Goal: Information Seeking & Learning: Learn about a topic

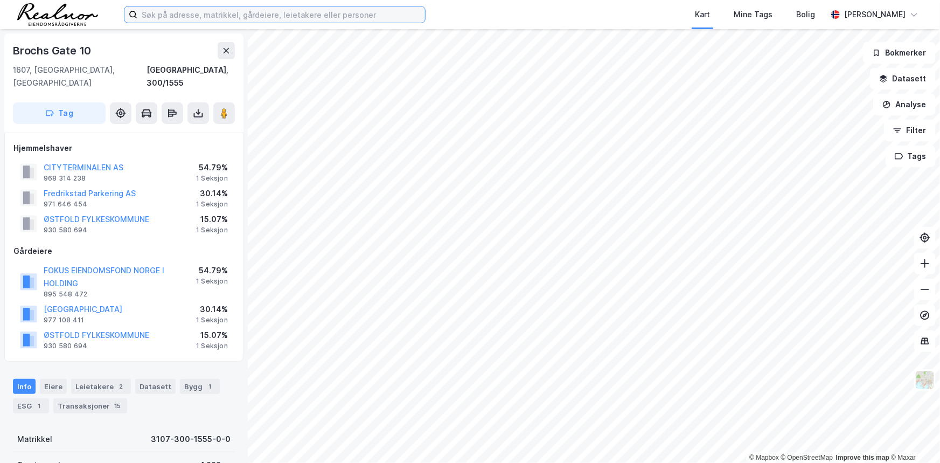
click at [220, 16] on input at bounding box center [281, 14] width 288 height 16
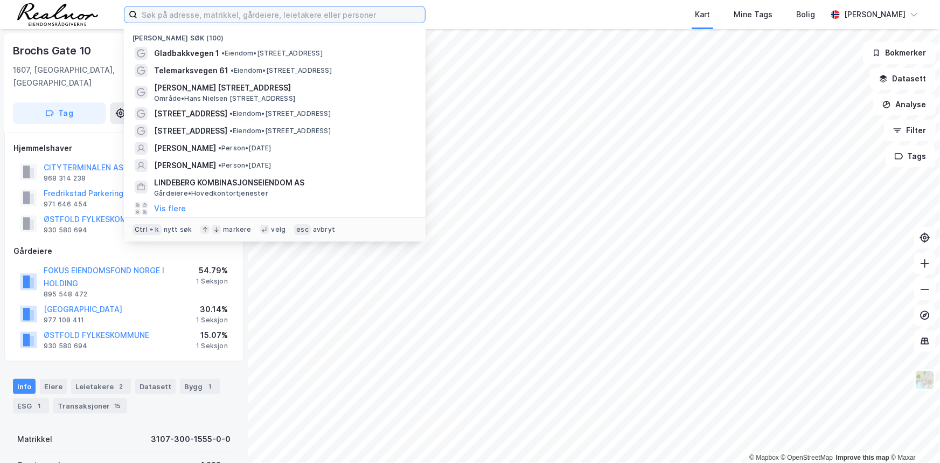
paste input "[STREET_ADDRESS]"
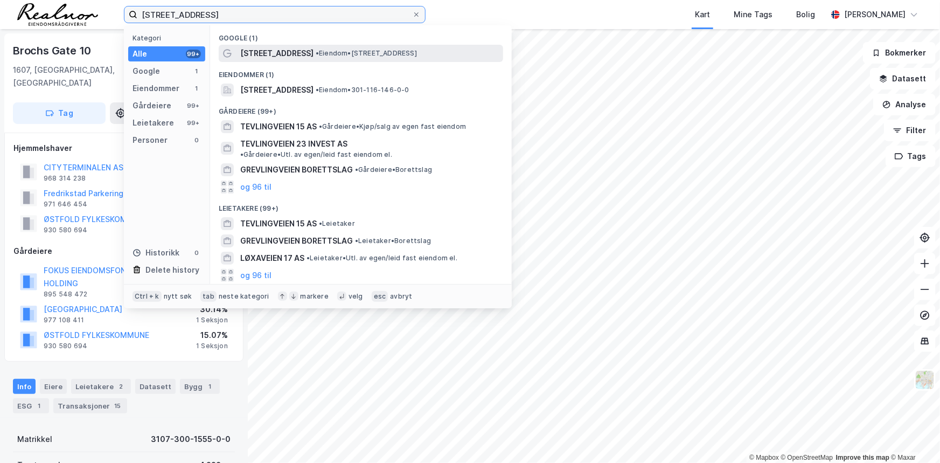
type input "[STREET_ADDRESS]"
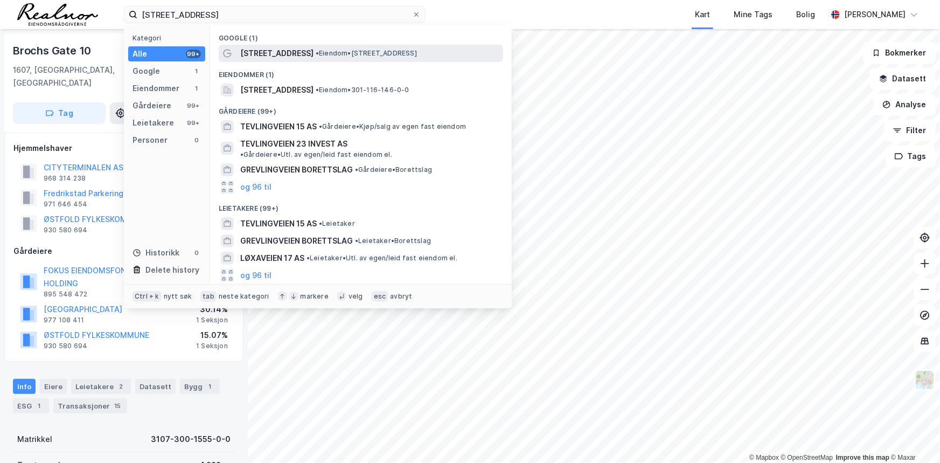
click at [274, 58] on span "[STREET_ADDRESS]" at bounding box center [276, 53] width 73 height 13
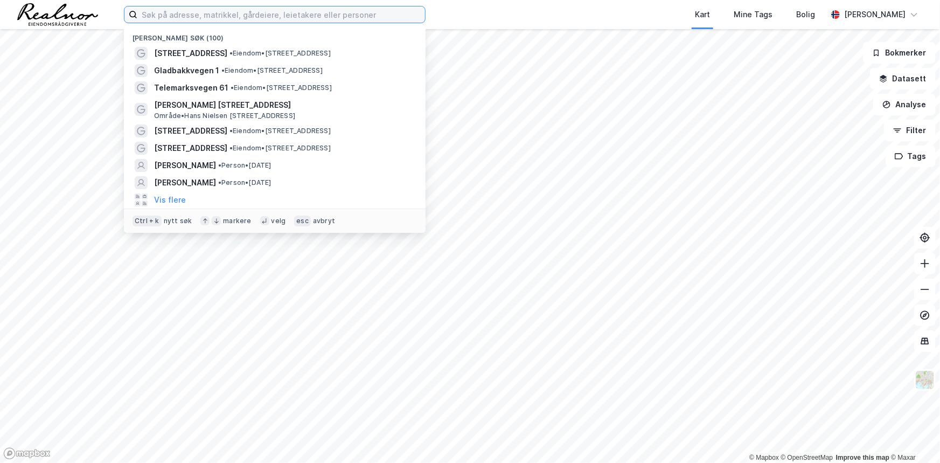
click at [255, 22] on input at bounding box center [281, 14] width 288 height 16
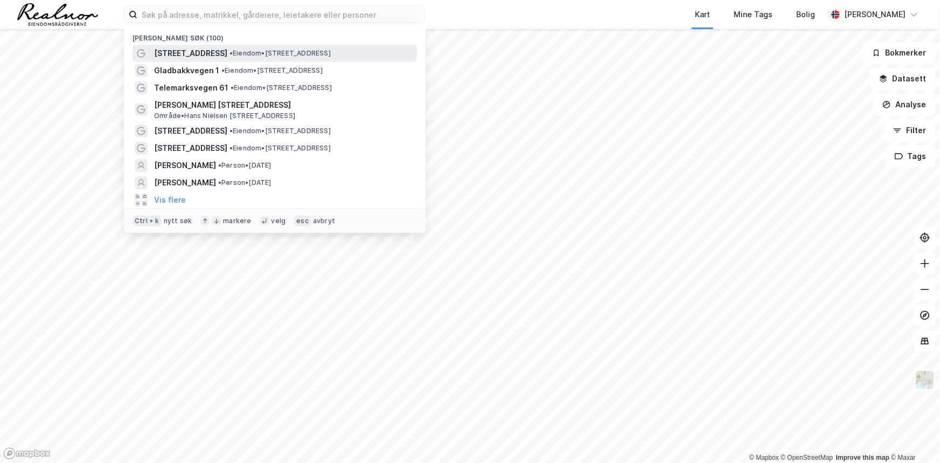
click at [184, 50] on span "[STREET_ADDRESS]" at bounding box center [190, 53] width 73 height 13
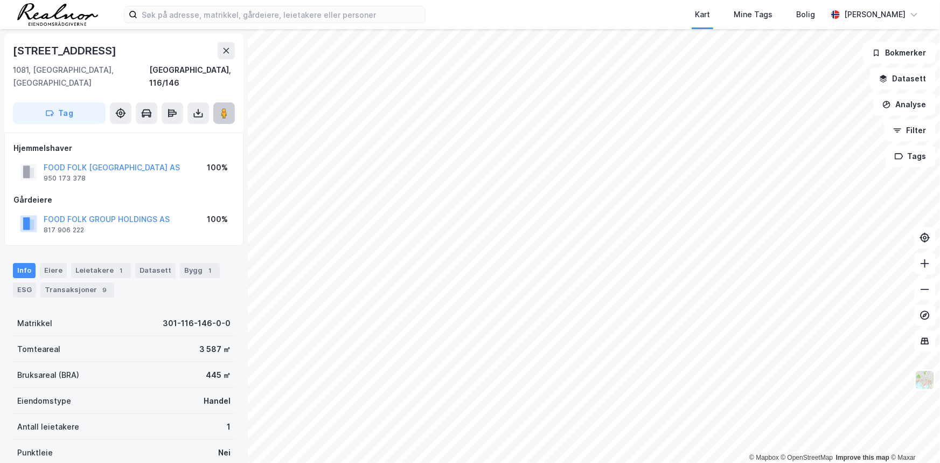
click at [227, 108] on image at bounding box center [224, 113] width 6 height 11
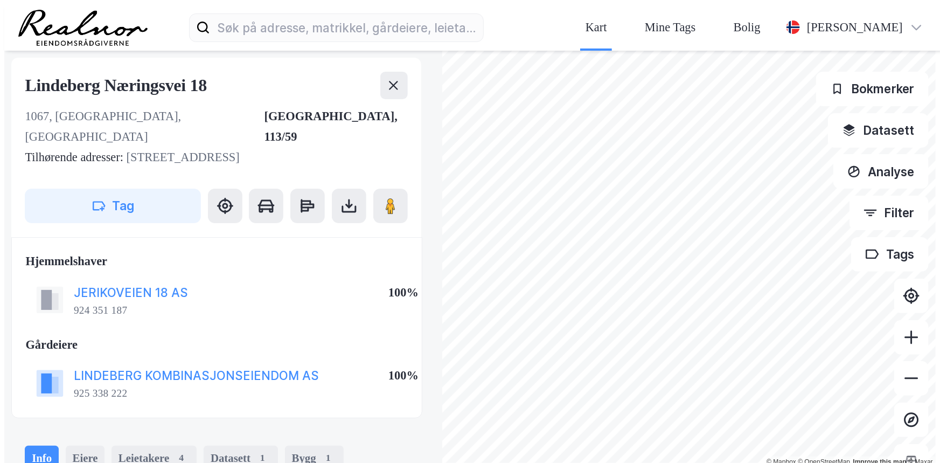
scroll to position [4, 0]
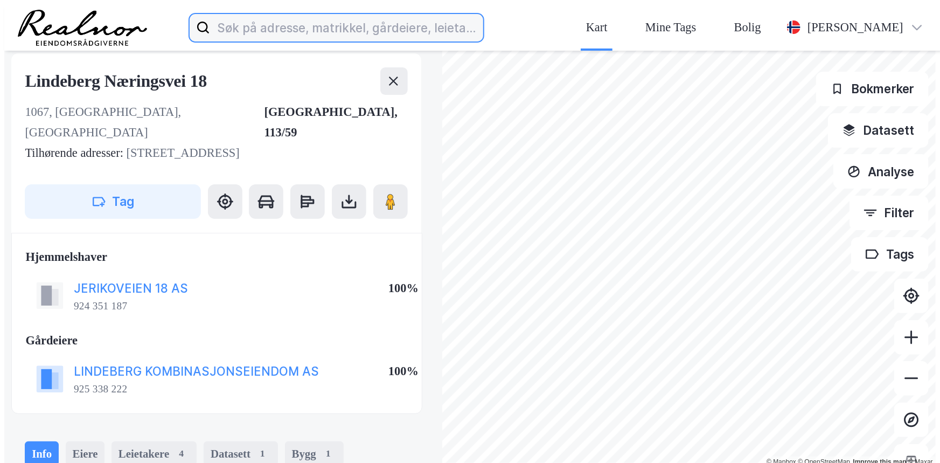
click at [210, 10] on input at bounding box center [346, 27] width 273 height 34
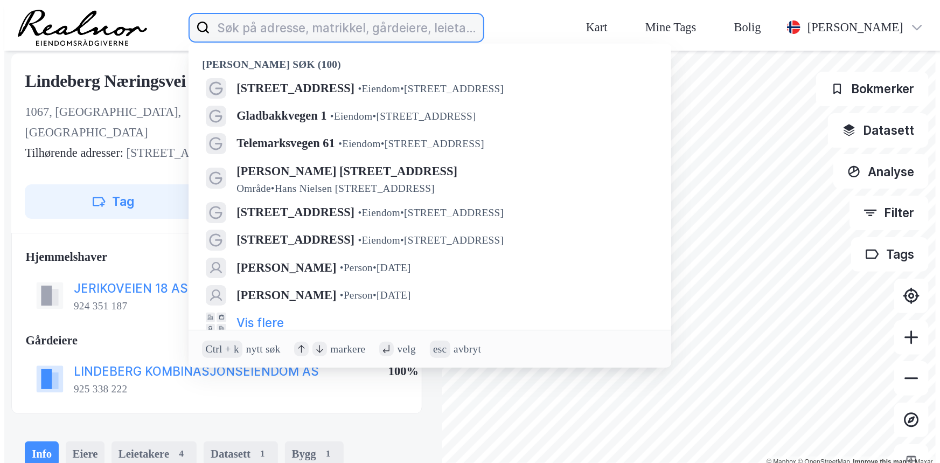
paste input "[STREET_ADDRESS]"
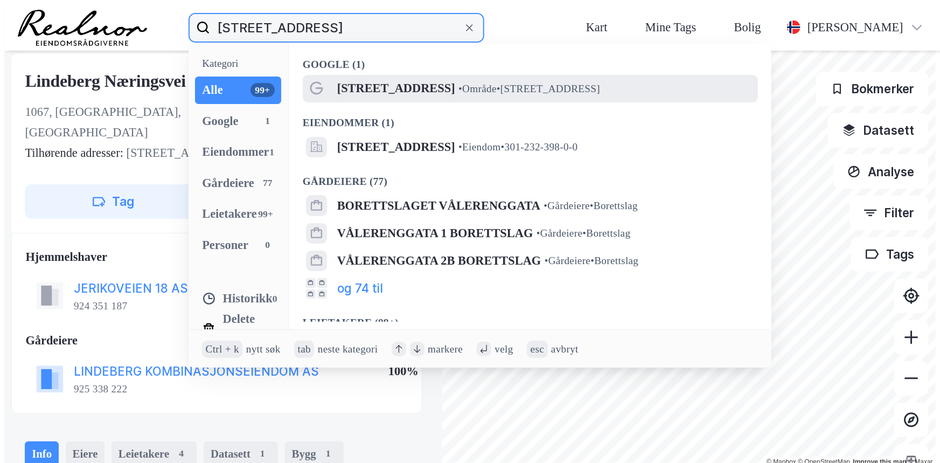
type input "[STREET_ADDRESS]"
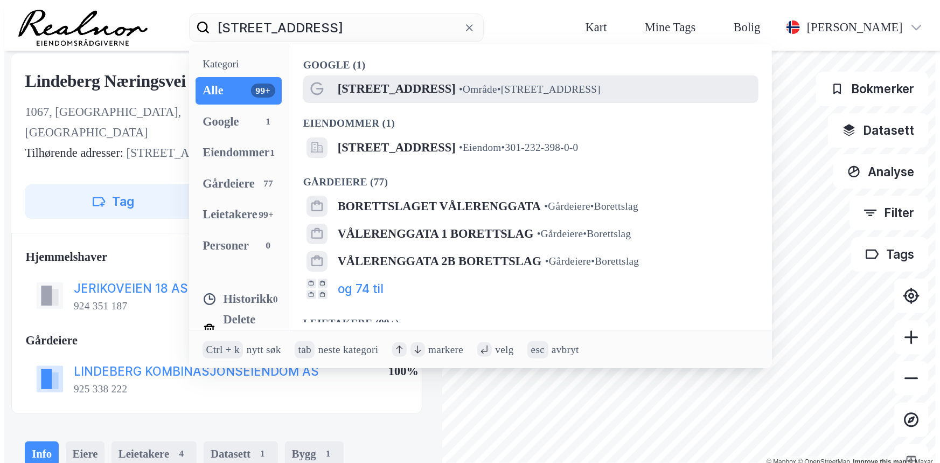
click at [338, 79] on span "[STREET_ADDRESS]" at bounding box center [397, 89] width 118 height 20
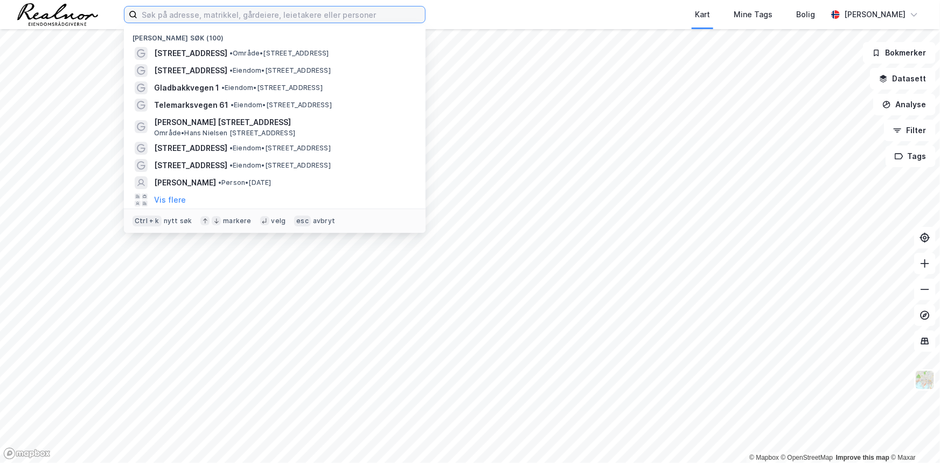
click at [231, 19] on input at bounding box center [281, 14] width 288 height 16
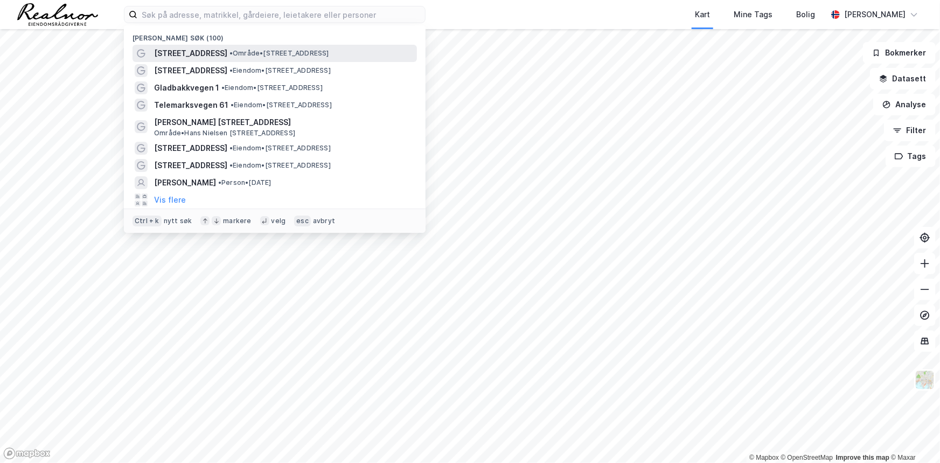
click at [227, 48] on div "Vålerenggata 60C • Område • Vålerenggata 60C, 0658 Oslo" at bounding box center [284, 53] width 261 height 13
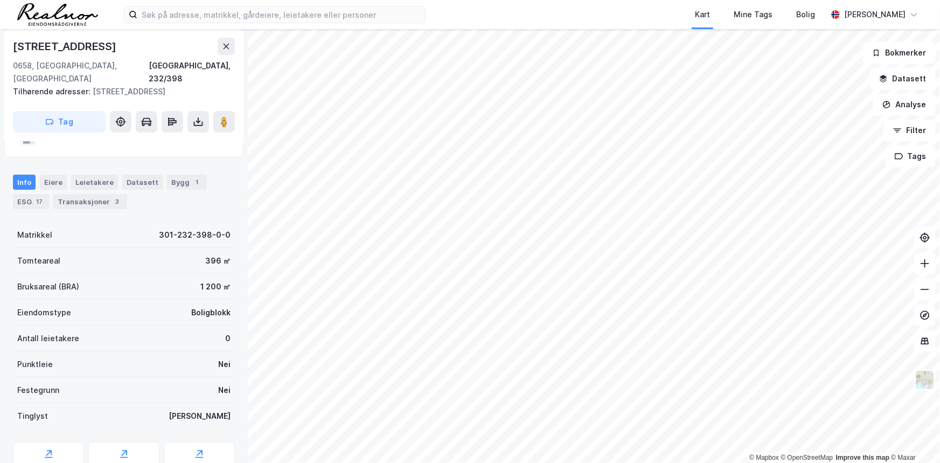
scroll to position [32, 0]
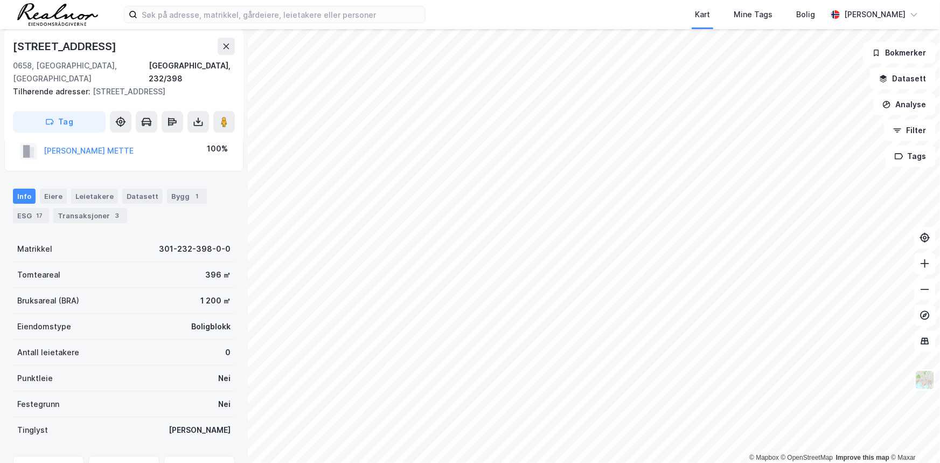
click at [157, 189] on div "Info Eiere Leietakere Datasett Bygg 1 ESG 17 Transaksjoner 3" at bounding box center [124, 206] width 222 height 34
click at [181, 189] on div "Bygg 1" at bounding box center [187, 196] width 40 height 15
